Goal: Task Accomplishment & Management: Use online tool/utility

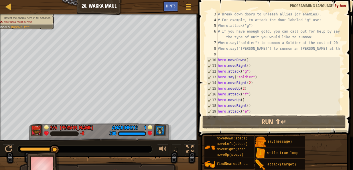
scroll to position [52, 0]
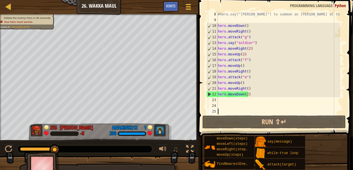
click at [258, 104] on div "#hero.say("[PERSON_NAME]") to summon an [PERSON_NAME] at the cost of 25 gold! h…" at bounding box center [278, 68] width 123 height 115
click at [248, 97] on div "#hero.say("[PERSON_NAME]") to summon an [PERSON_NAME] at the cost of 25 gold! h…" at bounding box center [278, 68] width 123 height 115
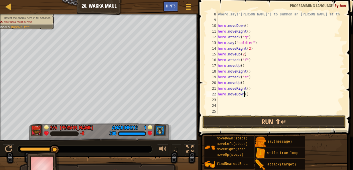
type textarea "hero.moveDown(4)"
click at [247, 104] on div "#hero.say("[PERSON_NAME]") to summon an [PERSON_NAME] at the cost of 25 gold! h…" at bounding box center [278, 68] width 123 height 115
type textarea "h"
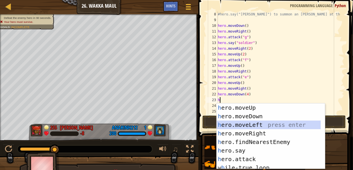
click at [270, 123] on div "h ero.moveUp press enter h ero.moveDown press enter h ero.moveLeft press enter …" at bounding box center [269, 145] width 104 height 83
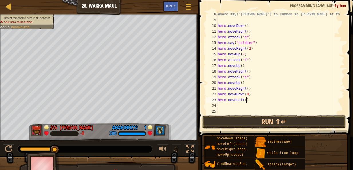
click at [246, 101] on div "#hero.say("[PERSON_NAME]") to summon an [PERSON_NAME] at the cost of 25 gold! h…" at bounding box center [278, 68] width 123 height 115
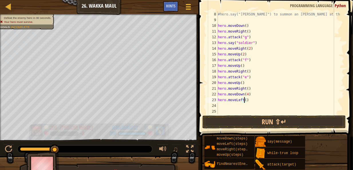
type textarea "hero.moveLeft(5)"
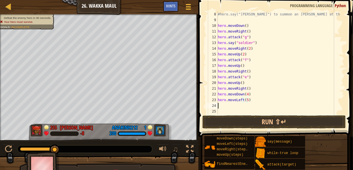
click at [258, 108] on div "#hero.say("[PERSON_NAME]") to summon an [PERSON_NAME] at the cost of 25 gold! h…" at bounding box center [278, 68] width 123 height 115
type textarea "h"
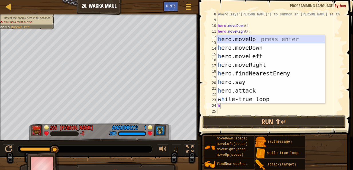
click at [269, 39] on div "h ero.moveUp press enter h ero.moveDown press enter h ero.moveLeft press enter …" at bounding box center [271, 78] width 109 height 86
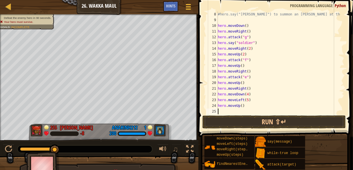
click at [243, 107] on div "#hero.say("[PERSON_NAME]") to summon an [PERSON_NAME] at the cost of 25 gold! h…" at bounding box center [278, 68] width 123 height 115
type textarea "hero.moveUp(6)"
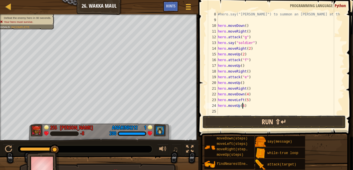
click at [286, 119] on button "Run ⇧↵" at bounding box center [275, 122] width 144 height 13
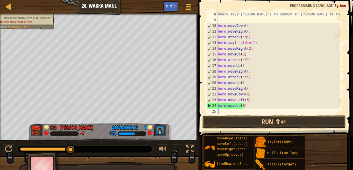
scroll to position [3, 0]
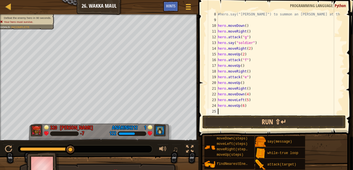
type textarea "h"
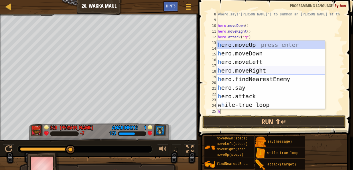
click at [282, 70] on div "h ero.moveUp press enter h ero.moveDown press enter h ero.moveLeft press enter …" at bounding box center [271, 84] width 109 height 86
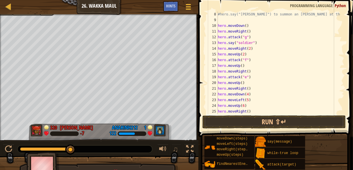
click at [248, 113] on div "#hero.say("[PERSON_NAME]") to summon an [PERSON_NAME] at the cost of 25 gold! h…" at bounding box center [278, 68] width 123 height 115
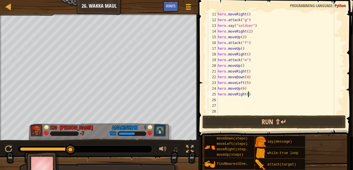
scroll to position [69, 0]
type textarea "hero.moveRight(5)"
click at [268, 101] on div "hero . moveRight ( ) hero . attack ( "g" ) hero . say ( "soldier" ) hero . move…" at bounding box center [278, 68] width 123 height 115
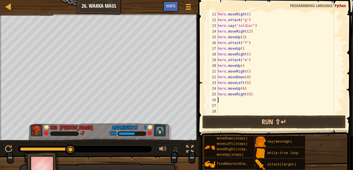
type textarea "h"
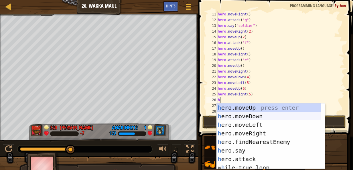
click at [272, 119] on div "h ero.moveUp press enter h ero.moveDown press enter h ero.moveLeft press enter …" at bounding box center [269, 145] width 104 height 83
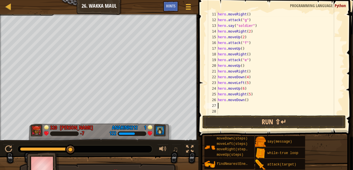
click at [245, 99] on div "hero . moveRight ( ) hero . attack ( "g" ) hero . say ( "soldier" ) hero . move…" at bounding box center [278, 68] width 123 height 115
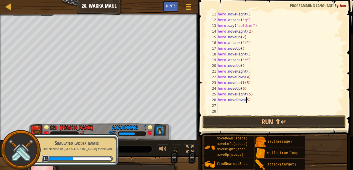
scroll to position [3, 2]
type textarea "hero.moveDown(5)"
click at [86, 150] on p "The citizens of [GEOGRAPHIC_DATA] thank you." at bounding box center [77, 149] width 72 height 4
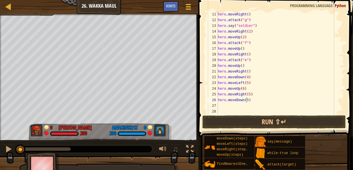
drag, startPoint x: 57, startPoint y: 151, endPoint x: -2, endPoint y: 152, distance: 58.5
click at [0, 0] on html "Ladder Introduction to Computer Science 26. Wakka Maul Game Menu Done Hints 1 ה…" at bounding box center [176, 0] width 353 height 0
click at [259, 106] on div "hero . moveRight ( ) hero . attack ( "g" ) hero . say ( "soldier" ) hero . move…" at bounding box center [278, 68] width 123 height 115
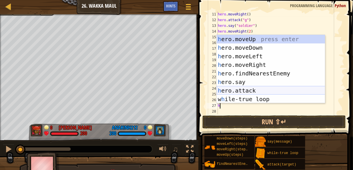
click at [266, 89] on div "h ero.moveUp press enter h ero.moveDown press enter h ero.moveLeft press enter …" at bounding box center [271, 78] width 109 height 86
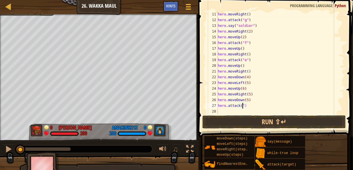
scroll to position [3, 2]
type textarea "hero.attack("h")"
click at [263, 109] on div "hero . moveRight ( ) hero . attack ( "g" ) hero . say ( "soldier" ) hero . move…" at bounding box center [278, 68] width 123 height 115
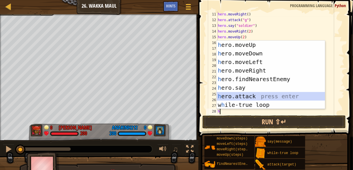
click at [268, 95] on div "h ero.moveUp press enter h ero.moveDown press enter h ero.moveLeft press enter …" at bounding box center [271, 84] width 109 height 86
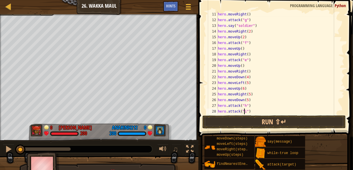
scroll to position [3, 2]
type textarea "hero.attack("i")"
click at [288, 119] on button "Run ⇧↵" at bounding box center [275, 122] width 144 height 13
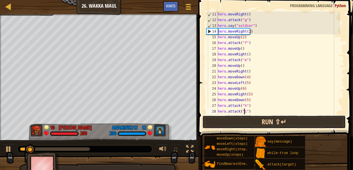
click at [292, 122] on button "Run ⇧↵" at bounding box center [275, 122] width 144 height 13
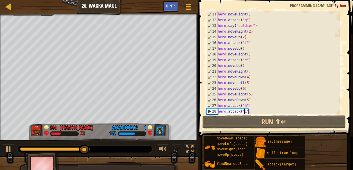
scroll to position [80, 0]
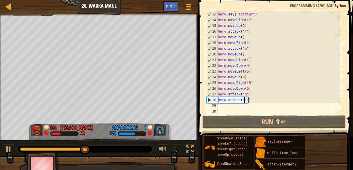
click at [267, 109] on div "hero . say ( "soldier" ) hero . moveRight ( 2 ) hero . moveUp ( 2 ) hero . atta…" at bounding box center [278, 68] width 123 height 115
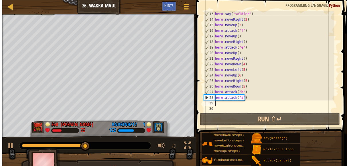
scroll to position [3, 0]
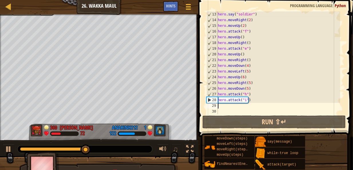
type textarea "h"
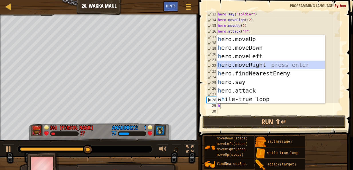
click at [277, 62] on div "h ero.moveUp press enter h ero.moveDown press enter h ero.moveLeft press enter …" at bounding box center [271, 78] width 109 height 86
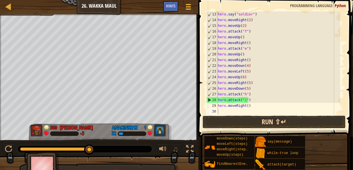
click at [280, 121] on button "Run ⇧↵" at bounding box center [275, 122] width 144 height 13
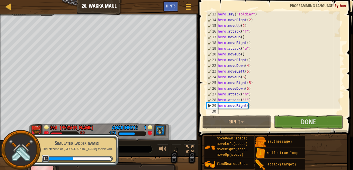
click at [75, 149] on p "The citizens of [GEOGRAPHIC_DATA] thank you." at bounding box center [77, 149] width 72 height 4
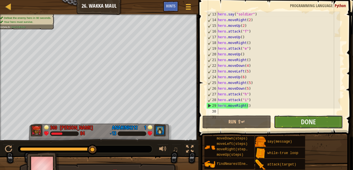
click at [318, 121] on button "Done" at bounding box center [308, 122] width 69 height 13
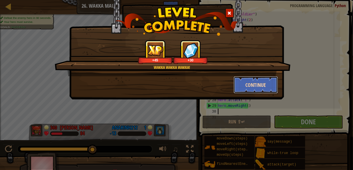
click at [254, 82] on button "Continue" at bounding box center [256, 85] width 44 height 17
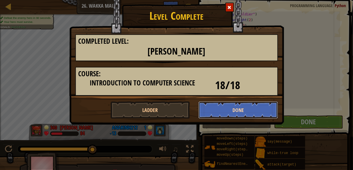
click at [246, 104] on button "Done" at bounding box center [239, 110] width 80 height 17
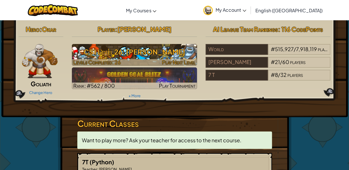
click at [134, 57] on h3 "CS1 Level 26: [PERSON_NAME]" at bounding box center [134, 52] width 125 height 13
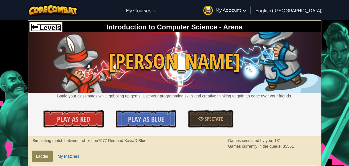
click at [52, 27] on span "Levels" at bounding box center [49, 28] width 23 height 8
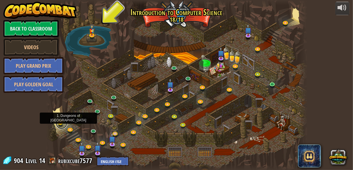
click at [60, 124] on link at bounding box center [61, 123] width 11 height 11
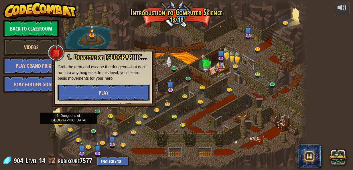
click at [119, 95] on button "Play" at bounding box center [104, 92] width 92 height 17
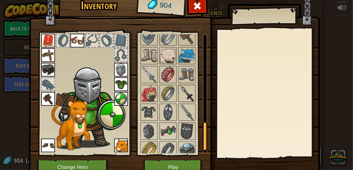
scroll to position [383, 0]
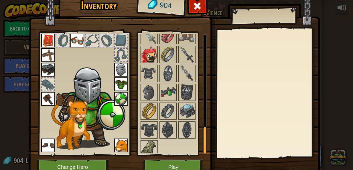
click at [152, 53] on img at bounding box center [149, 55] width 16 height 16
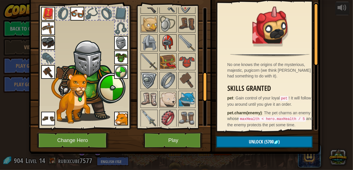
scroll to position [268, 0]
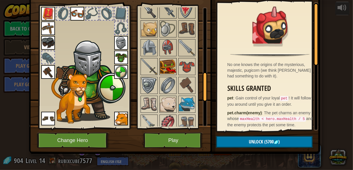
click at [168, 63] on img at bounding box center [168, 67] width 16 height 16
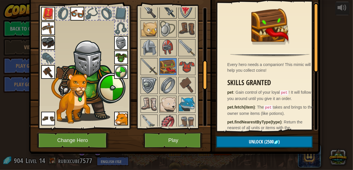
scroll to position [211, 0]
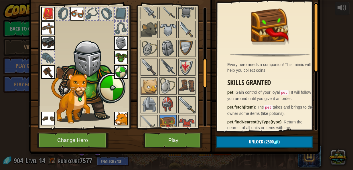
click at [184, 101] on img at bounding box center [187, 105] width 16 height 16
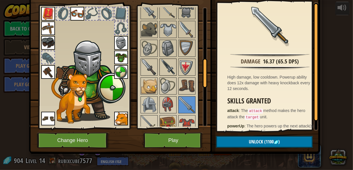
click at [165, 64] on img at bounding box center [168, 67] width 16 height 16
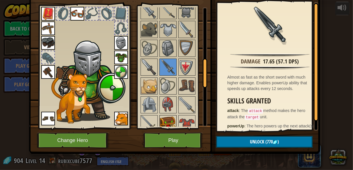
click at [166, 117] on img at bounding box center [168, 124] width 16 height 16
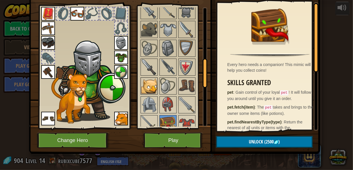
click at [145, 85] on img at bounding box center [149, 86] width 16 height 16
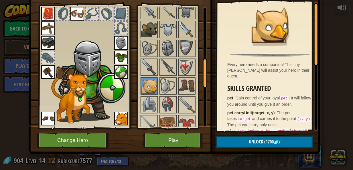
click at [148, 28] on img at bounding box center [149, 29] width 16 height 16
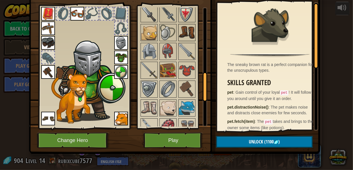
scroll to position [268, 0]
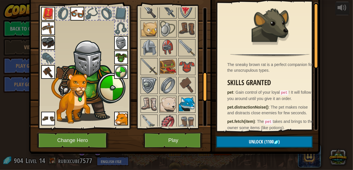
click at [183, 98] on img at bounding box center [187, 105] width 16 height 16
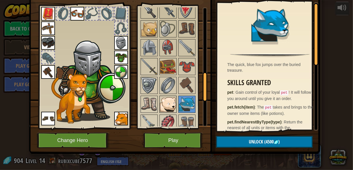
click at [169, 99] on img at bounding box center [168, 105] width 16 height 16
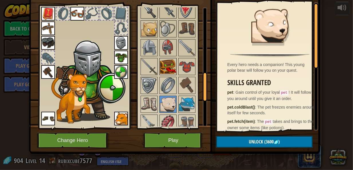
click at [165, 65] on img at bounding box center [168, 67] width 16 height 16
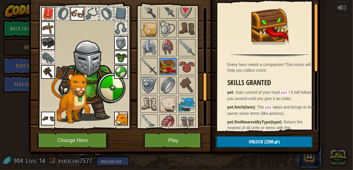
click at [162, 62] on img at bounding box center [168, 67] width 16 height 16
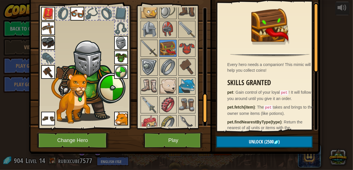
scroll to position [383, 0]
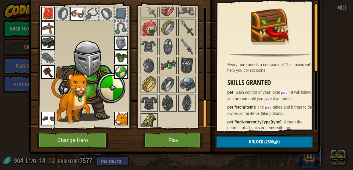
click at [151, 114] on img at bounding box center [149, 122] width 16 height 16
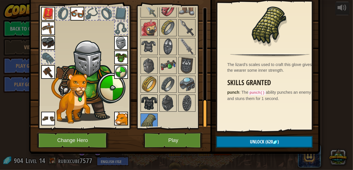
click at [148, 100] on img at bounding box center [149, 103] width 16 height 16
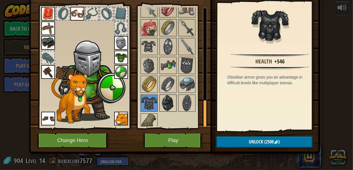
click at [168, 96] on img at bounding box center [168, 103] width 16 height 16
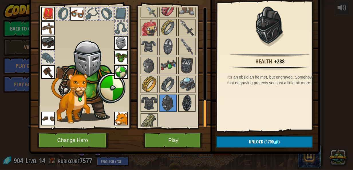
click at [181, 99] on img at bounding box center [187, 103] width 16 height 16
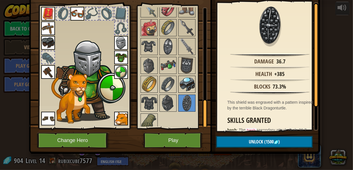
click at [181, 81] on img at bounding box center [187, 85] width 16 height 16
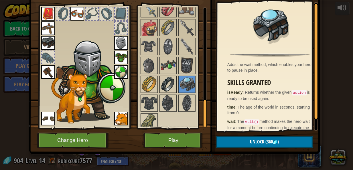
click at [165, 82] on img at bounding box center [168, 85] width 16 height 16
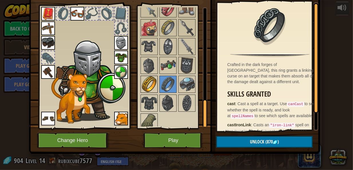
click at [154, 78] on img at bounding box center [149, 85] width 16 height 16
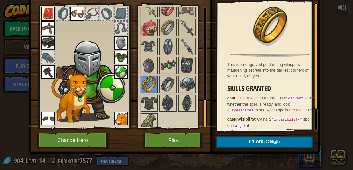
drag, startPoint x: 146, startPoint y: 58, endPoint x: 156, endPoint y: 60, distance: 10.8
click at [149, 58] on img at bounding box center [149, 66] width 16 height 16
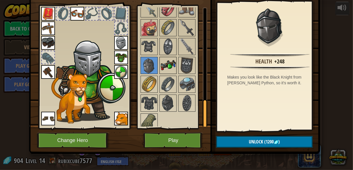
click at [167, 60] on img at bounding box center [168, 66] width 16 height 16
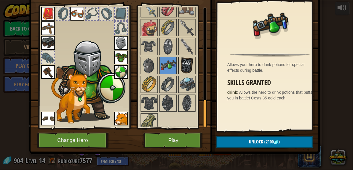
click at [189, 61] on img at bounding box center [187, 66] width 16 height 16
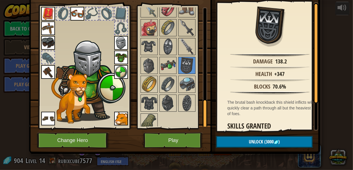
click at [183, 43] on img at bounding box center [187, 47] width 16 height 16
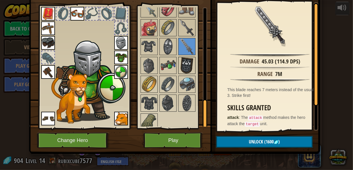
click at [186, 61] on img at bounding box center [187, 66] width 16 height 16
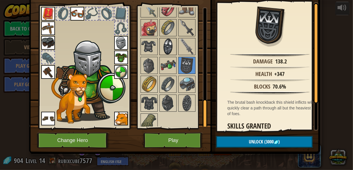
click at [170, 46] on img at bounding box center [168, 47] width 16 height 16
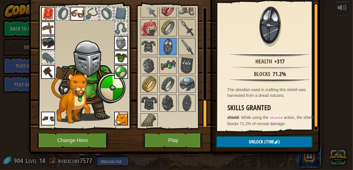
click at [190, 41] on img at bounding box center [187, 47] width 16 height 16
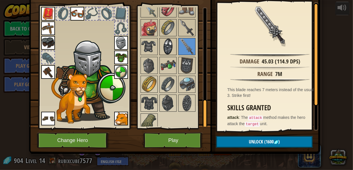
click at [161, 44] on img at bounding box center [168, 47] width 16 height 16
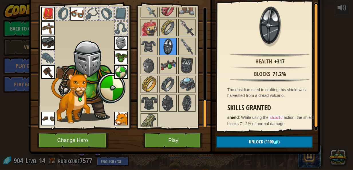
click at [146, 44] on img at bounding box center [149, 47] width 16 height 16
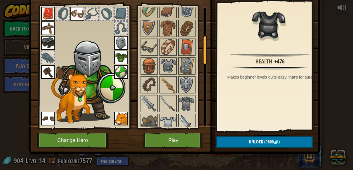
scroll to position [111, 0]
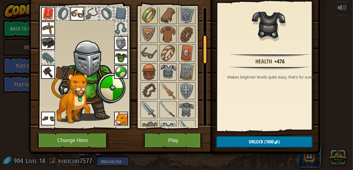
click at [150, 20] on img at bounding box center [149, 15] width 16 height 16
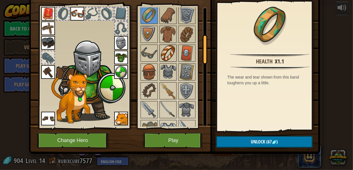
click at [163, 46] on img at bounding box center [168, 53] width 16 height 16
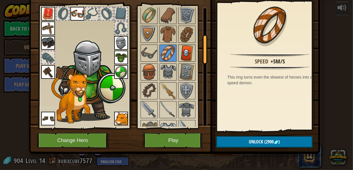
click at [181, 52] on img at bounding box center [187, 53] width 16 height 16
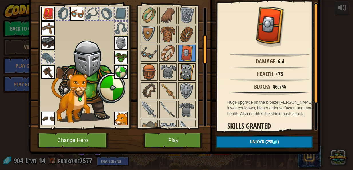
click at [185, 69] on img at bounding box center [187, 72] width 16 height 16
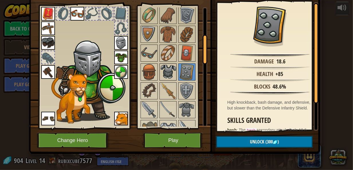
click at [165, 66] on img at bounding box center [168, 72] width 16 height 16
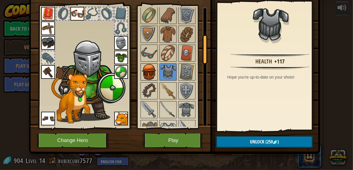
click at [144, 66] on img at bounding box center [149, 72] width 16 height 16
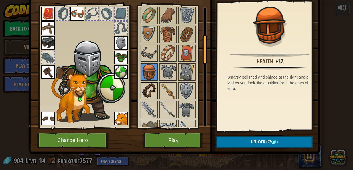
click at [147, 85] on img at bounding box center [149, 91] width 16 height 16
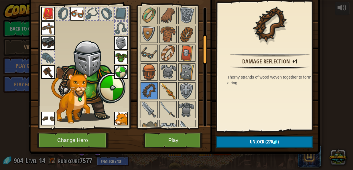
click at [167, 89] on img at bounding box center [168, 91] width 16 height 16
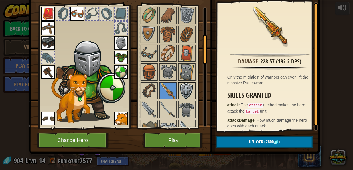
click at [187, 87] on img at bounding box center [187, 91] width 16 height 16
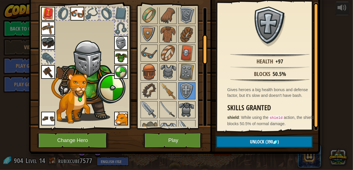
click at [188, 102] on img at bounding box center [187, 110] width 16 height 16
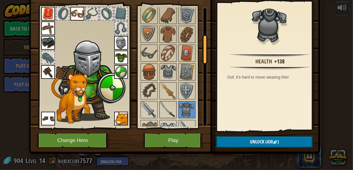
click at [166, 106] on img at bounding box center [168, 110] width 16 height 16
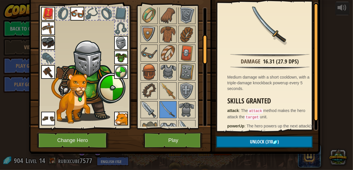
click at [155, 103] on div at bounding box center [149, 109] width 17 height 17
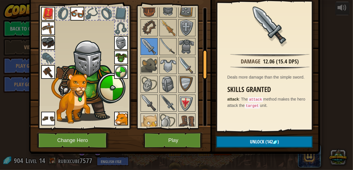
scroll to position [226, 0]
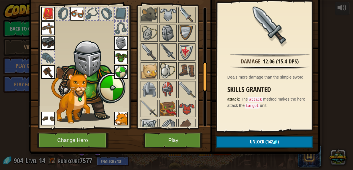
click at [170, 65] on img at bounding box center [168, 71] width 16 height 16
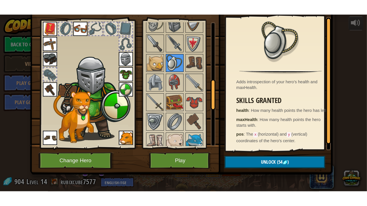
scroll to position [283, 0]
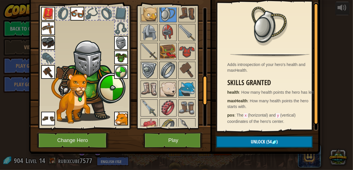
click at [170, 68] on img at bounding box center [168, 70] width 16 height 16
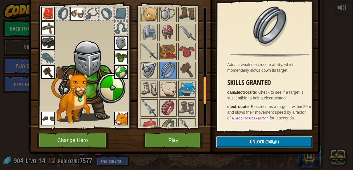
click at [250, 142] on span "Unlock" at bounding box center [257, 142] width 14 height 6
click at [253, 143] on button "Confirm" at bounding box center [264, 142] width 97 height 12
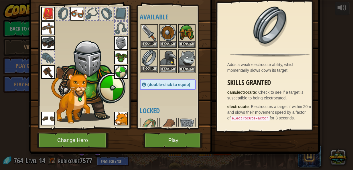
click at [146, 56] on img at bounding box center [149, 58] width 16 height 16
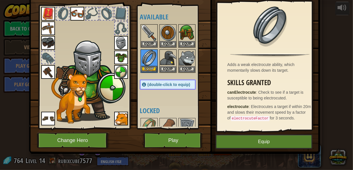
click at [146, 56] on img at bounding box center [149, 58] width 16 height 16
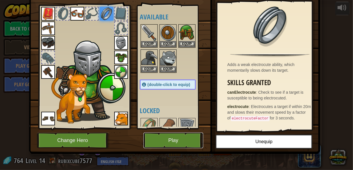
click at [191, 138] on button "Play" at bounding box center [174, 141] width 60 height 16
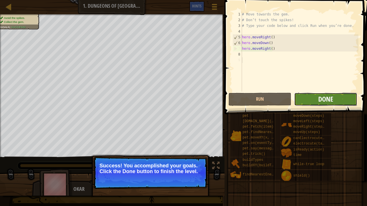
click at [319, 96] on span "Done" at bounding box center [325, 99] width 15 height 9
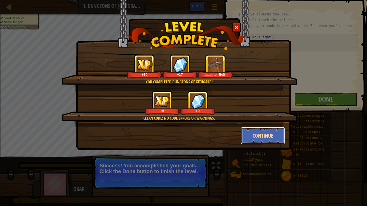
click at [267, 131] on button "Continue" at bounding box center [263, 135] width 44 height 17
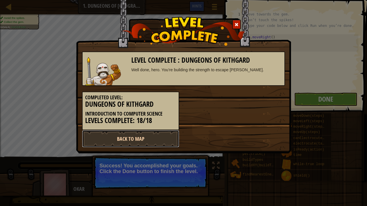
click at [158, 138] on link "Back to Map" at bounding box center [130, 138] width 97 height 17
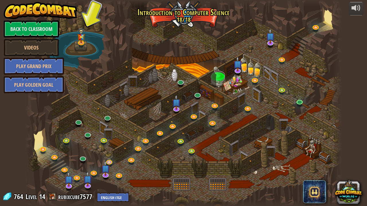
click at [322, 152] on div at bounding box center [184, 103] width 316 height 206
drag, startPoint x: 321, startPoint y: 156, endPoint x: 306, endPoint y: 150, distance: 15.7
click at [320, 156] on div at bounding box center [184, 103] width 316 height 206
drag, startPoint x: 306, startPoint y: 150, endPoint x: 293, endPoint y: 149, distance: 13.5
click at [299, 149] on div at bounding box center [184, 103] width 316 height 206
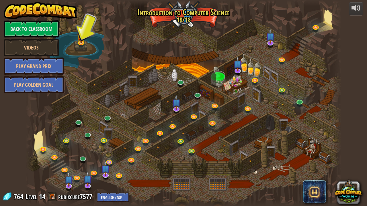
drag, startPoint x: 277, startPoint y: 149, endPoint x: 272, endPoint y: 153, distance: 7.3
click at [273, 152] on div at bounding box center [184, 103] width 316 height 206
click at [262, 162] on div at bounding box center [184, 103] width 316 height 206
drag, startPoint x: 256, startPoint y: 164, endPoint x: 207, endPoint y: 167, distance: 48.8
click at [222, 167] on div at bounding box center [184, 103] width 316 height 206
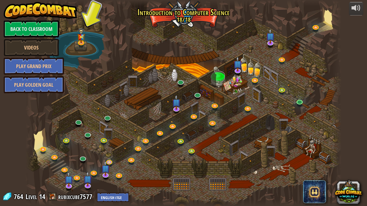
drag, startPoint x: 207, startPoint y: 167, endPoint x: 196, endPoint y: 164, distance: 12.0
click at [201, 167] on div at bounding box center [184, 103] width 316 height 206
click at [85, 133] on link at bounding box center [87, 133] width 11 height 11
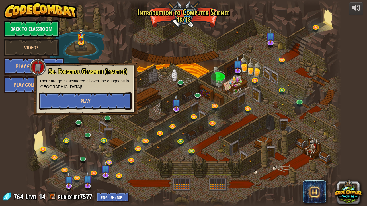
click at [101, 101] on button "Play" at bounding box center [85, 101] width 92 height 17
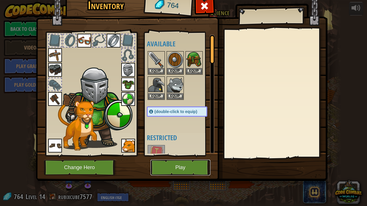
click at [186, 164] on button "Play" at bounding box center [180, 168] width 60 height 16
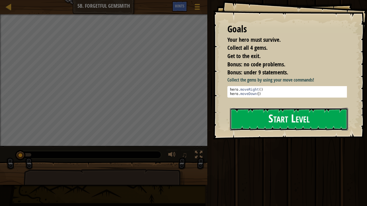
click at [301, 115] on button "Start Level" at bounding box center [289, 119] width 118 height 23
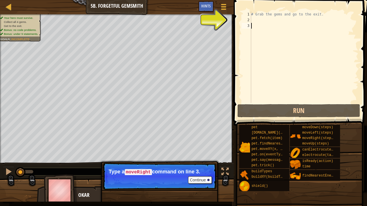
click at [280, 24] on div "# Grab the gems and go to the exit." at bounding box center [304, 62] width 108 height 103
click at [281, 19] on div "# Grab the gems and go to the exit." at bounding box center [304, 62] width 108 height 103
type textarea "h"
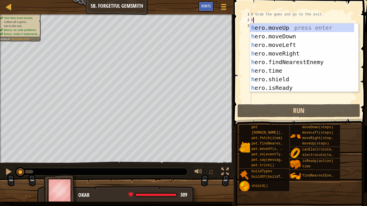
scroll to position [3, 0]
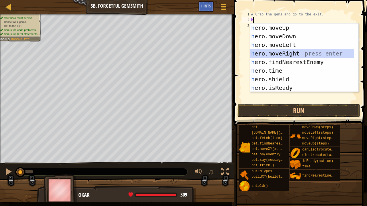
click at [307, 57] on div "h ero.moveUp press enter h ero.moveDown press enter h ero.moveLeft press enter …" at bounding box center [302, 66] width 104 height 86
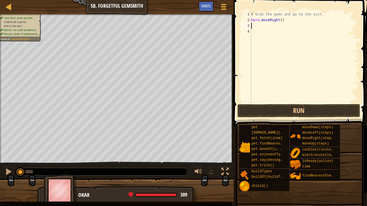
type textarea "h"
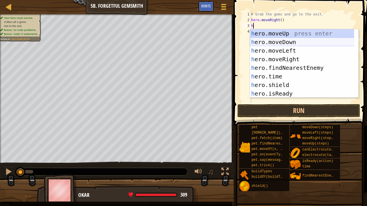
click at [298, 45] on div "h ero.moveUp press enter h ero.moveDown press enter h ero.moveLeft press enter …" at bounding box center [302, 72] width 104 height 86
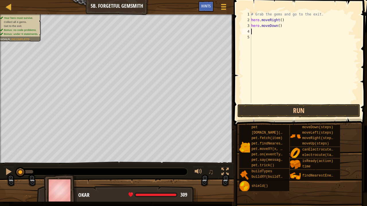
type textarea "h"
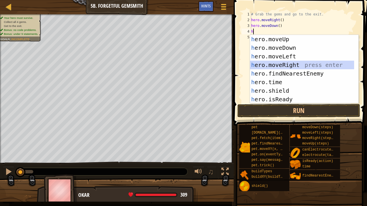
click at [307, 62] on div "h ero.moveUp press enter h ero.moveDown press enter h ero.moveLeft press enter …" at bounding box center [302, 78] width 104 height 86
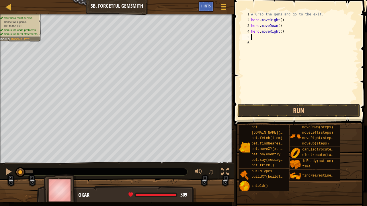
click at [280, 33] on div "# Grab the gems and go to the exit. hero . moveRight ( ) hero . moveDown ( ) he…" at bounding box center [304, 62] width 108 height 103
type textarea "hero.moveRight(2)"
click at [292, 40] on div "# Grab the gems and go to the exit. hero . moveRight ( ) hero . moveDown ( ) he…" at bounding box center [304, 62] width 108 height 103
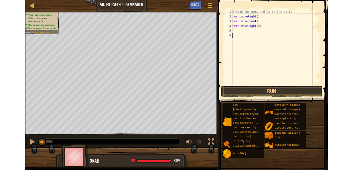
scroll to position [3, 0]
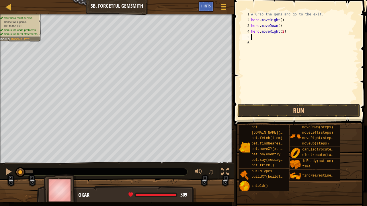
type textarea "h"
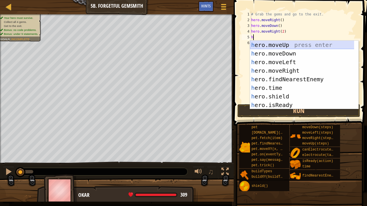
click at [303, 43] on div "h ero.moveUp press enter h ero.moveDown press enter h ero.moveLeft press enter …" at bounding box center [302, 84] width 104 height 86
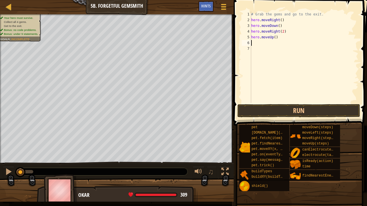
type textarea "h"
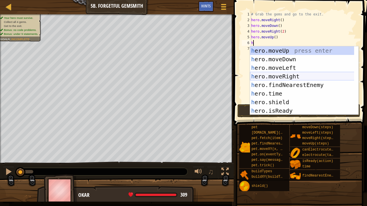
click at [302, 77] on div "h ero.moveUp press enter h ero.moveDown press enter h ero.moveLeft press enter …" at bounding box center [302, 89] width 104 height 86
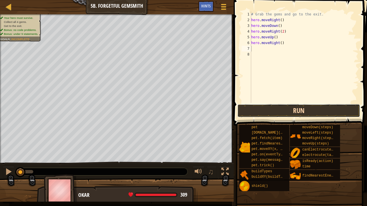
click at [314, 113] on button "Run" at bounding box center [298, 110] width 123 height 13
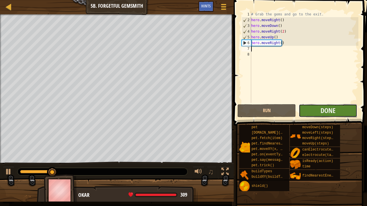
click at [336, 110] on button "Done" at bounding box center [328, 110] width 58 height 13
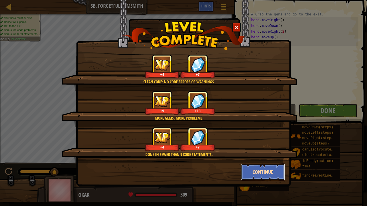
click at [272, 170] on button "Continue" at bounding box center [263, 172] width 44 height 17
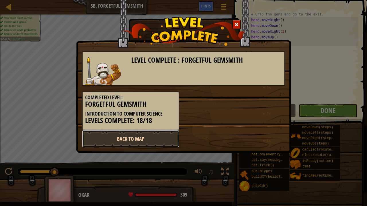
click at [146, 138] on link "Back to Map" at bounding box center [130, 138] width 97 height 17
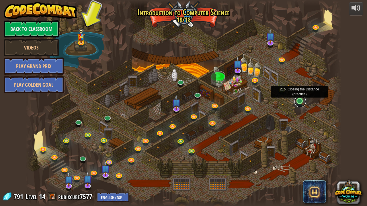
click at [297, 103] on link at bounding box center [299, 101] width 11 height 11
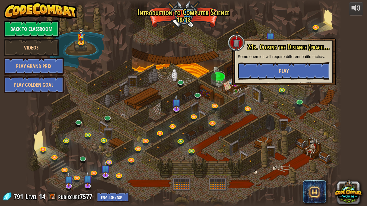
click at [303, 73] on button "Play" at bounding box center [284, 70] width 92 height 17
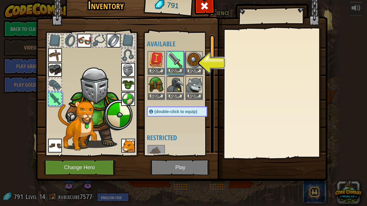
click at [176, 61] on img at bounding box center [175, 60] width 16 height 16
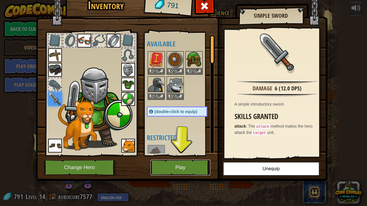
click at [183, 168] on button "Play" at bounding box center [180, 168] width 60 height 16
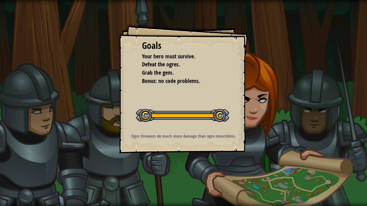
click at [326, 0] on div "Run ⇧↵ Submit Done" at bounding box center [285, 101] width 161 height 203
